Goal: Navigation & Orientation: Find specific page/section

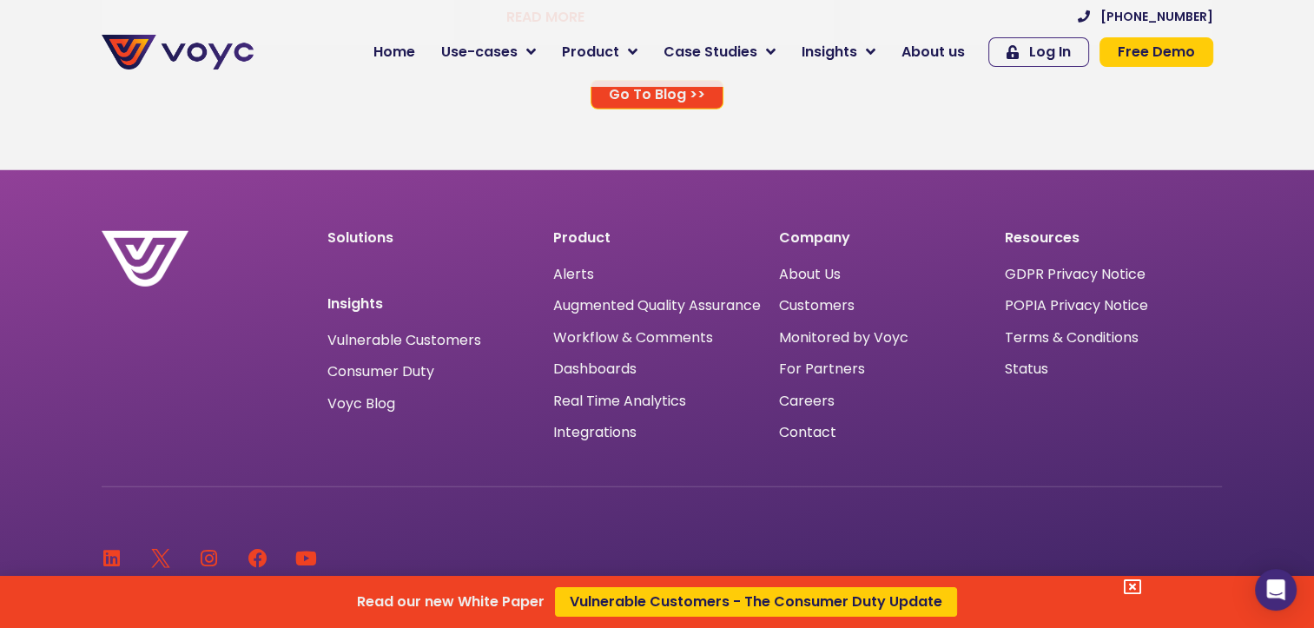
click at [821, 316] on div "Read our new White Paper Vulnerable Customers - The Consumer Duty Update" at bounding box center [657, 314] width 1314 height 628
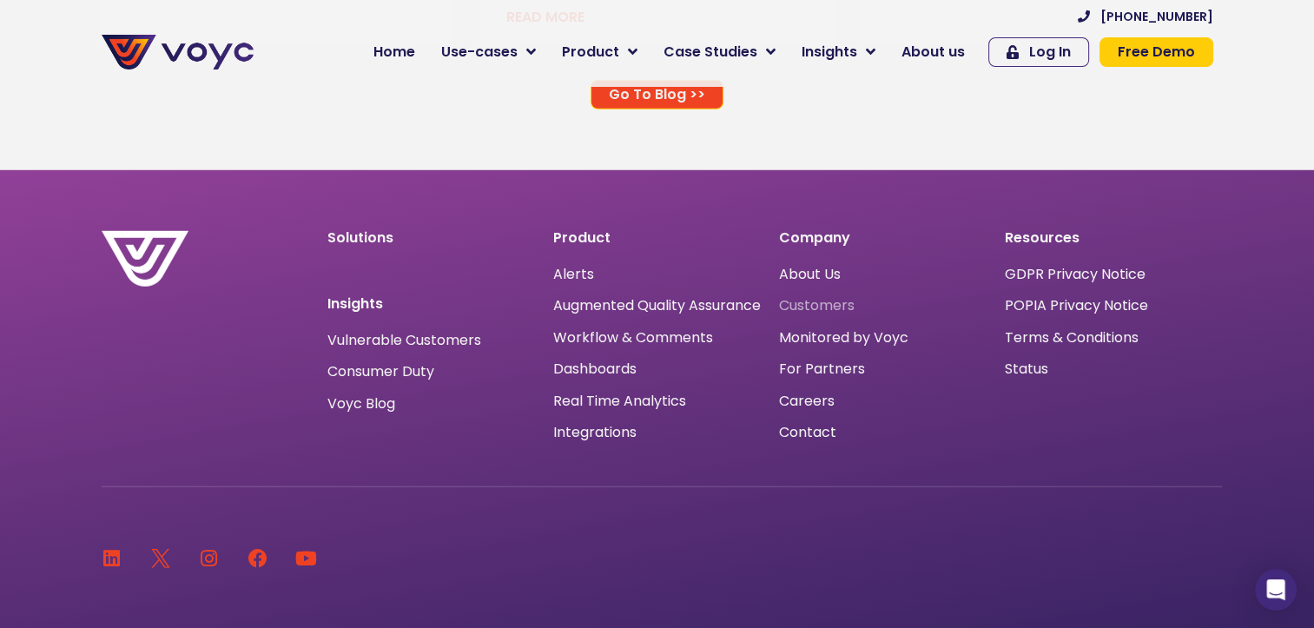
click at [820, 306] on span "Customers" at bounding box center [817, 306] width 76 height 0
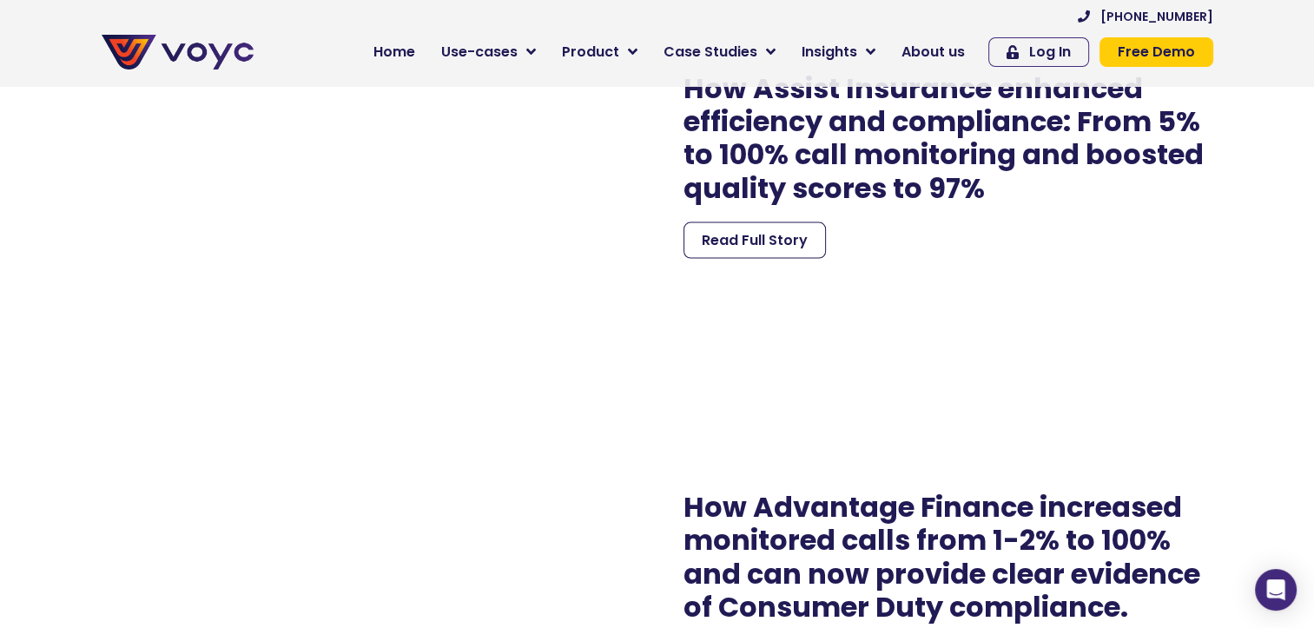
scroll to position [3647, 0]
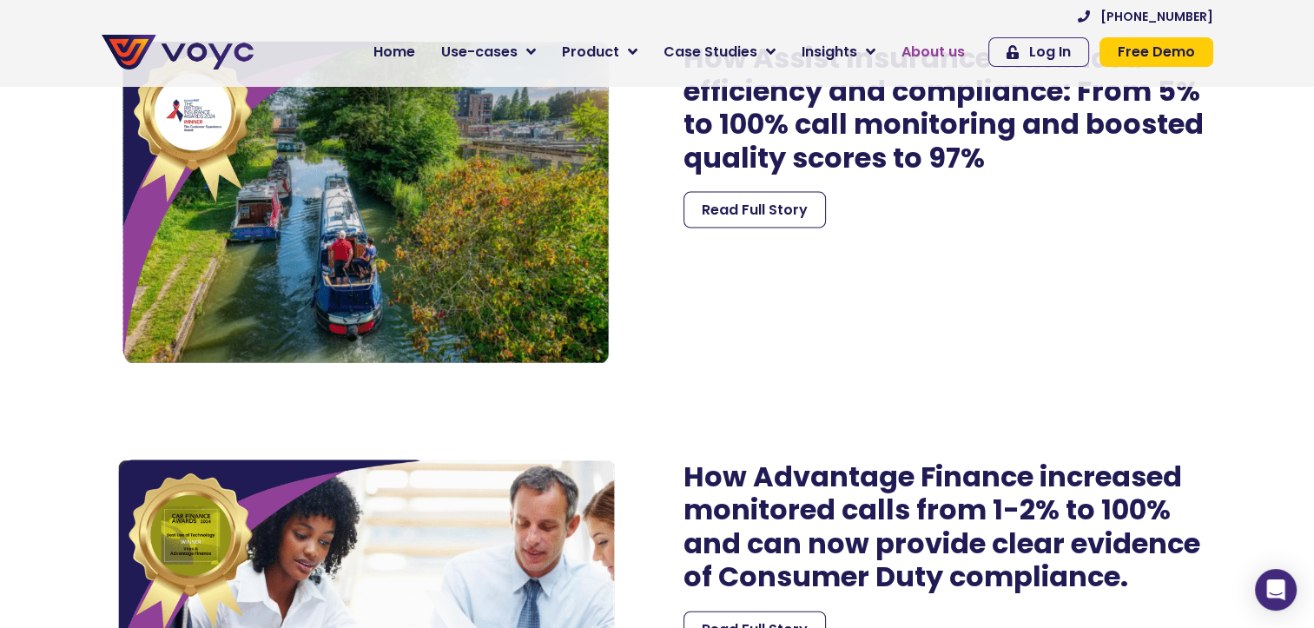
click at [928, 51] on span "About us" at bounding box center [932, 52] width 63 height 21
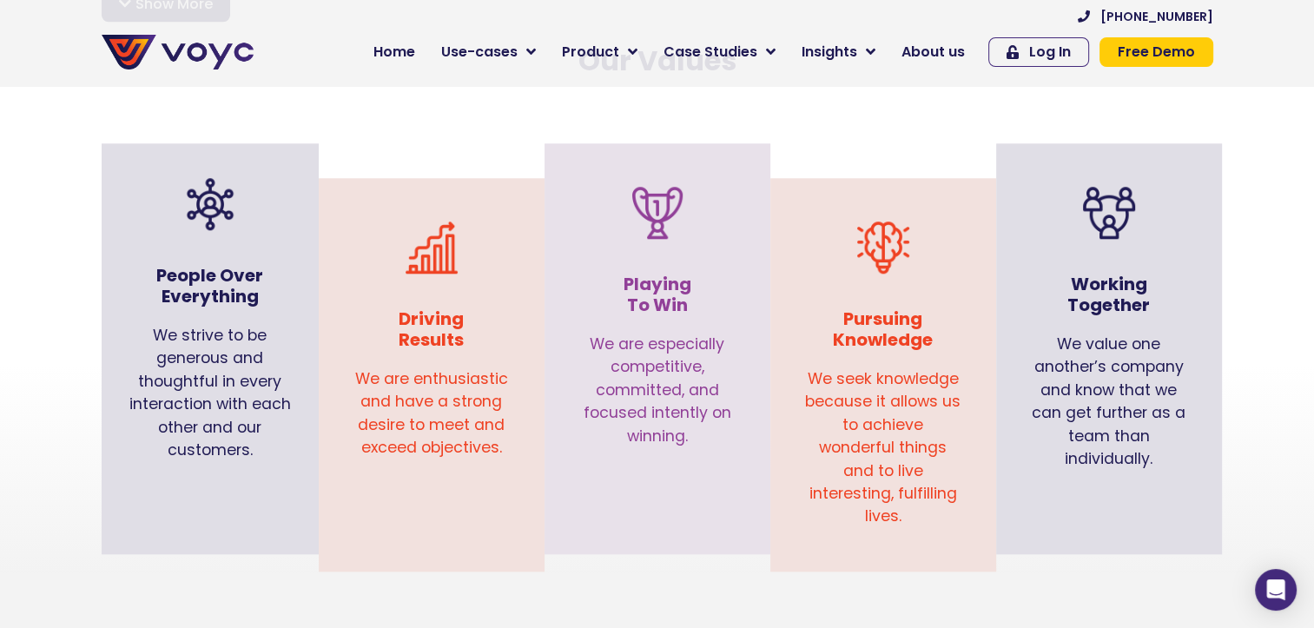
scroll to position [1737, 0]
